Goal: Information Seeking & Learning: Learn about a topic

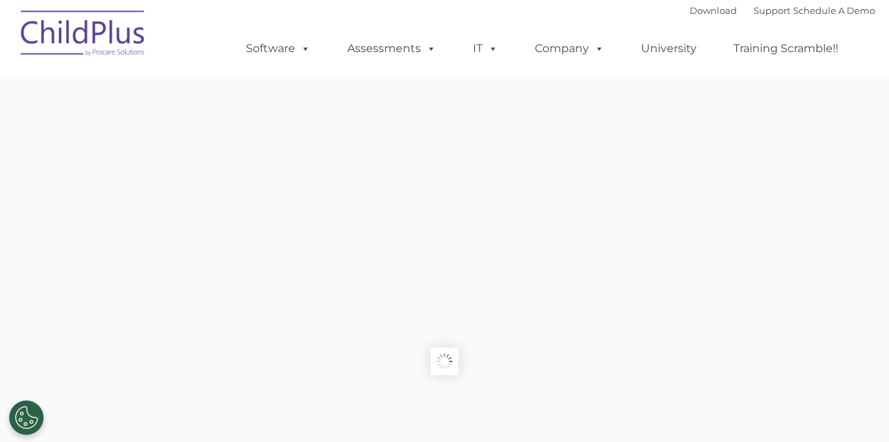
type input ""
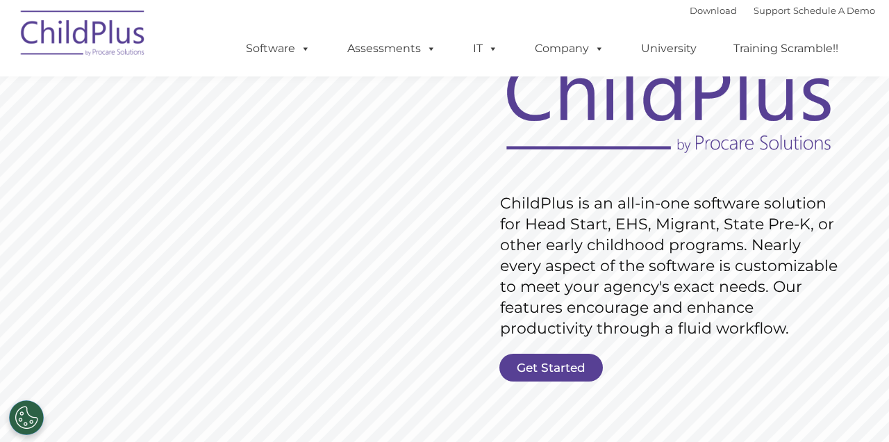
scroll to position [131, 0]
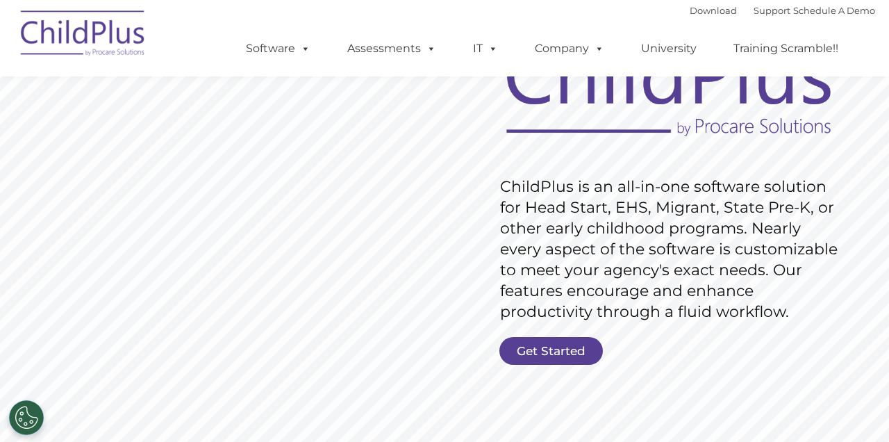
click at [555, 355] on link "Get Started" at bounding box center [550, 351] width 103 height 28
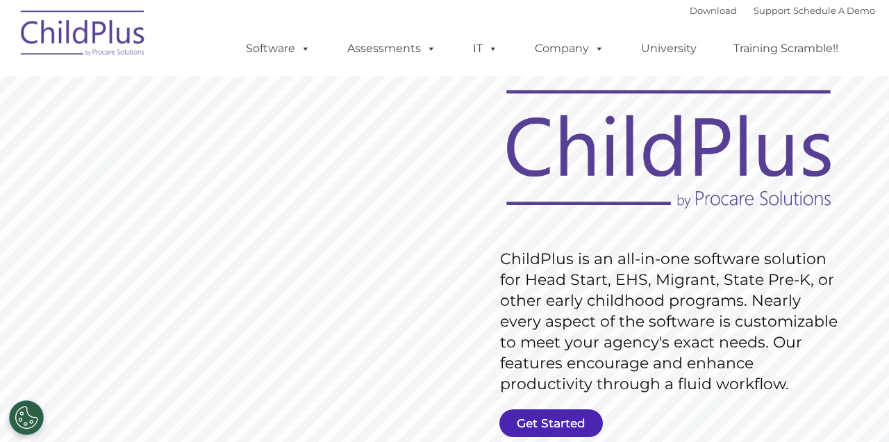
scroll to position [0, 0]
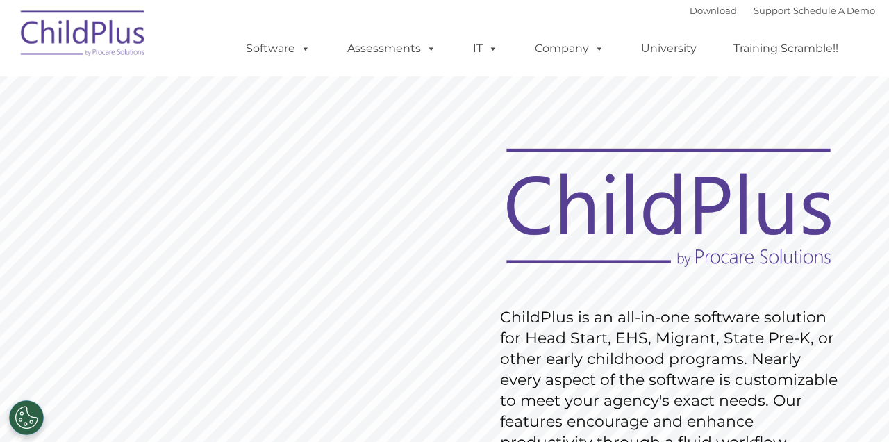
click at [287, 51] on link "Software" at bounding box center [278, 49] width 92 height 28
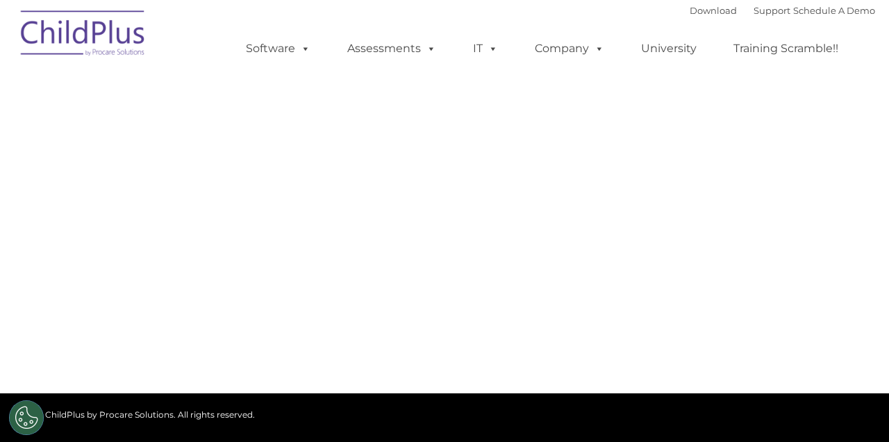
select select "MEDIUM"
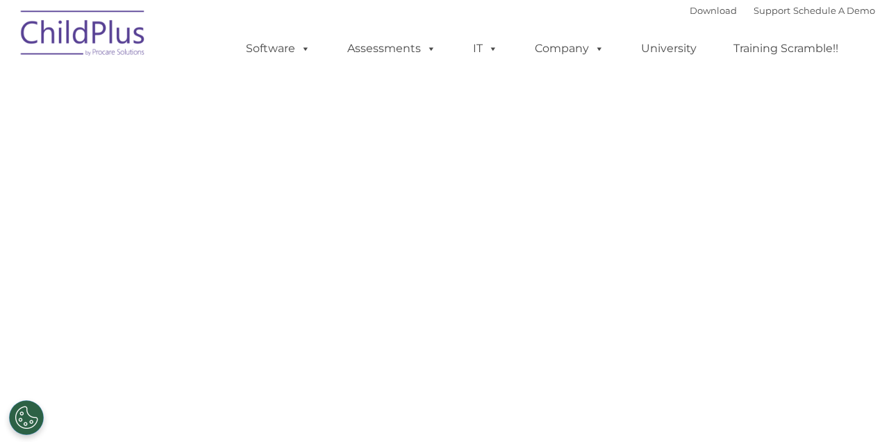
select select "MEDIUM"
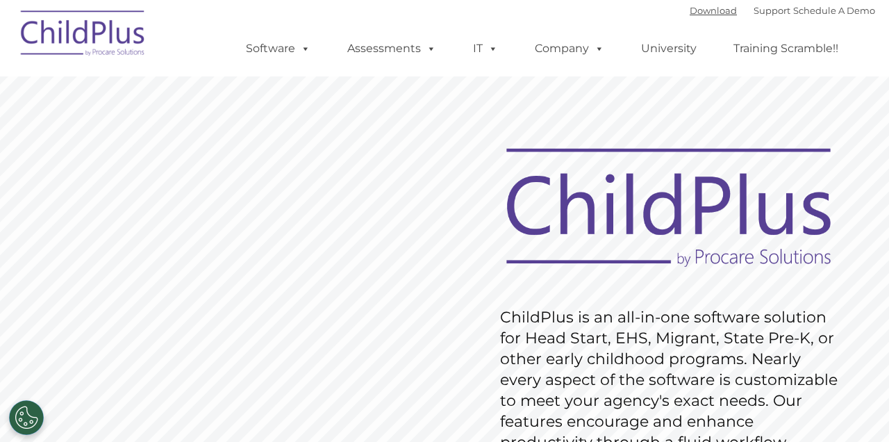
click at [699, 10] on link "Download" at bounding box center [712, 10] width 47 height 11
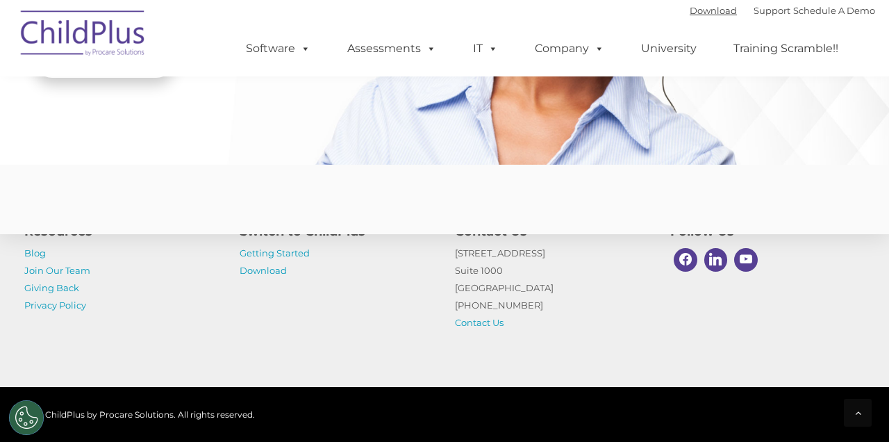
scroll to position [3364, 0]
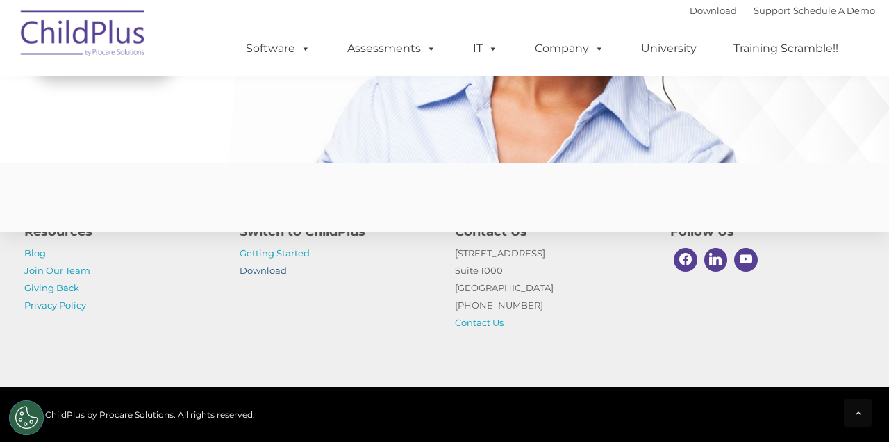
click at [269, 276] on link "Download" at bounding box center [263, 269] width 47 height 11
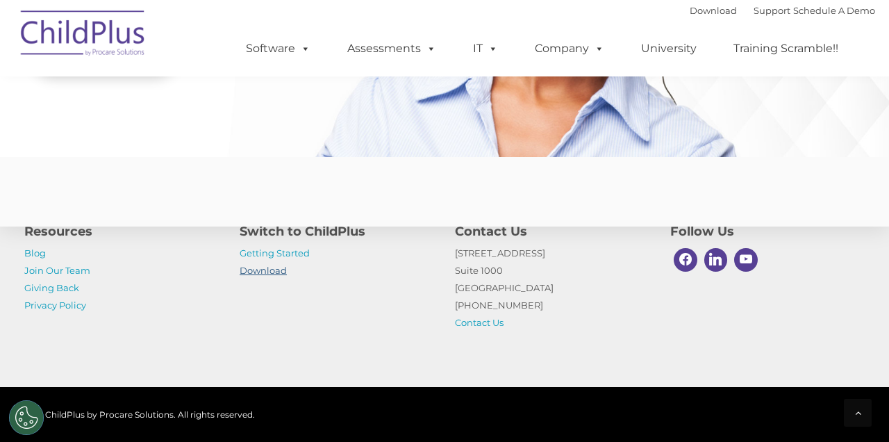
scroll to position [3403, 0]
